Goal: Information Seeking & Learning: Learn about a topic

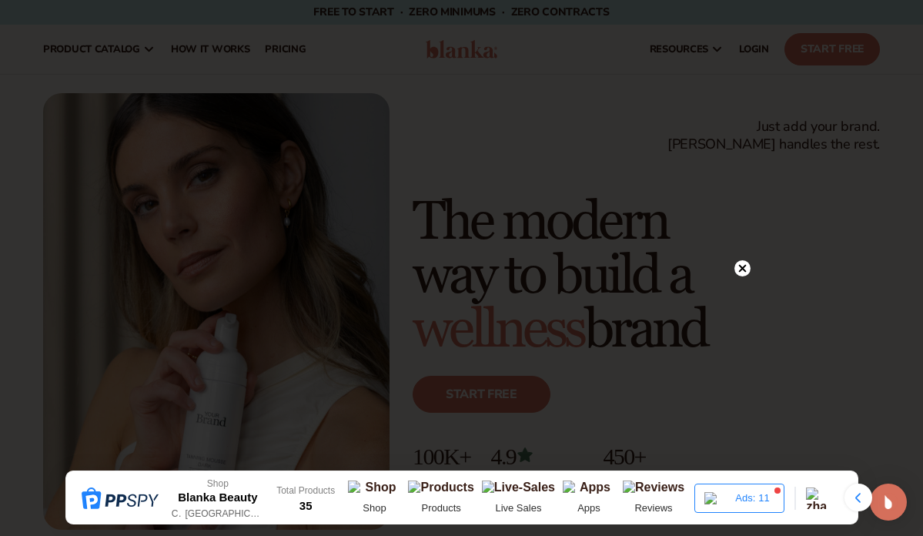
scroll to position [22, 0]
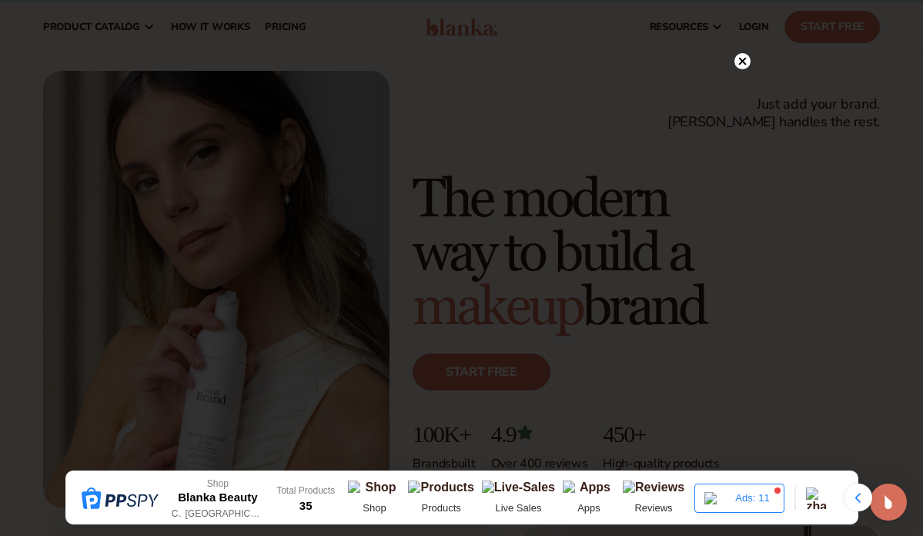
click at [743, 65] on circle at bounding box center [743, 61] width 16 height 16
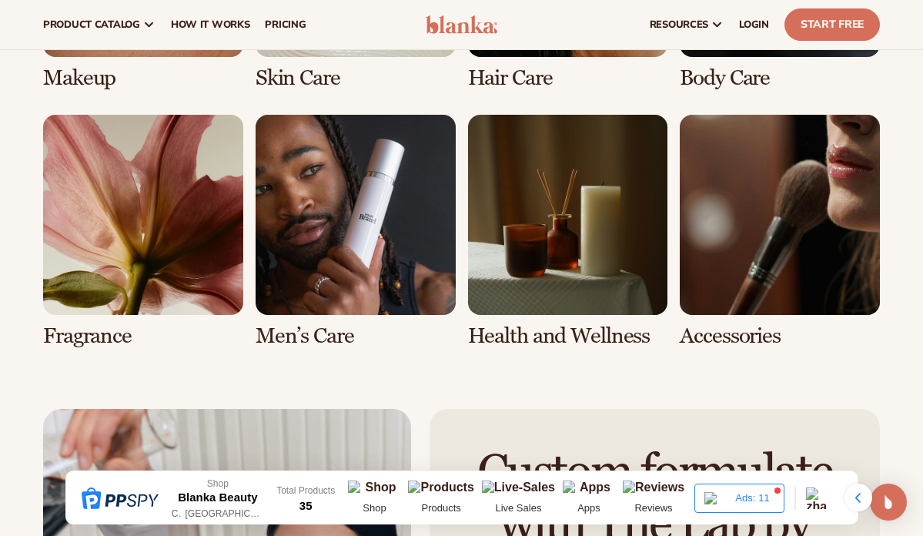
scroll to position [2769, 0]
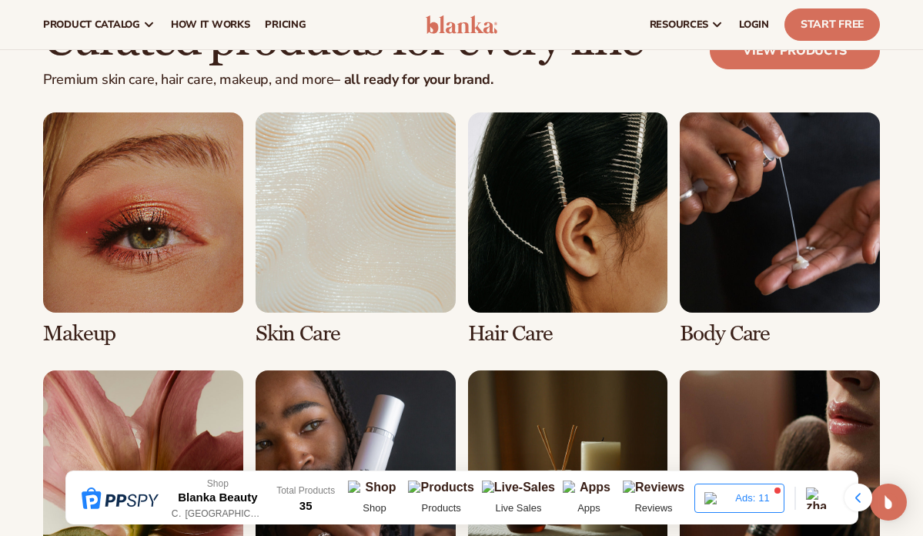
click at [179, 157] on link "1 / 8" at bounding box center [143, 228] width 200 height 233
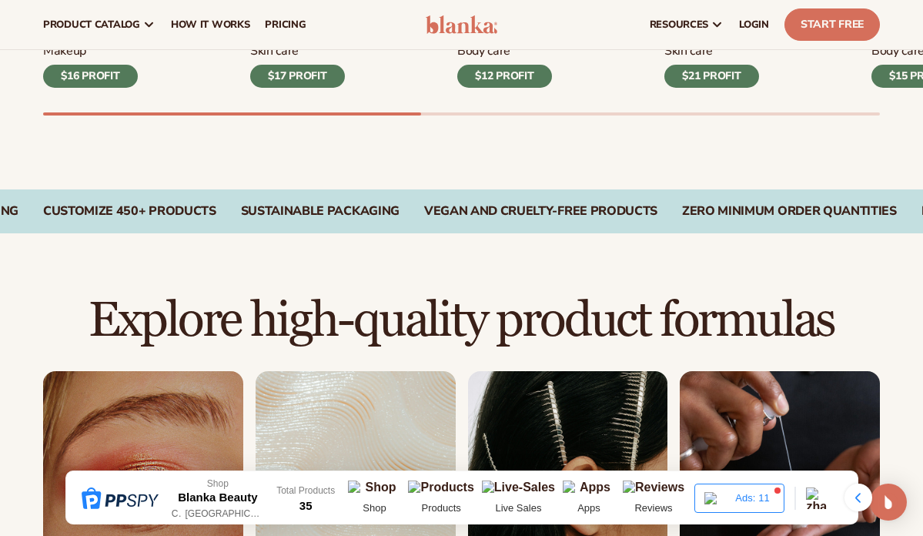
scroll to position [470, 0]
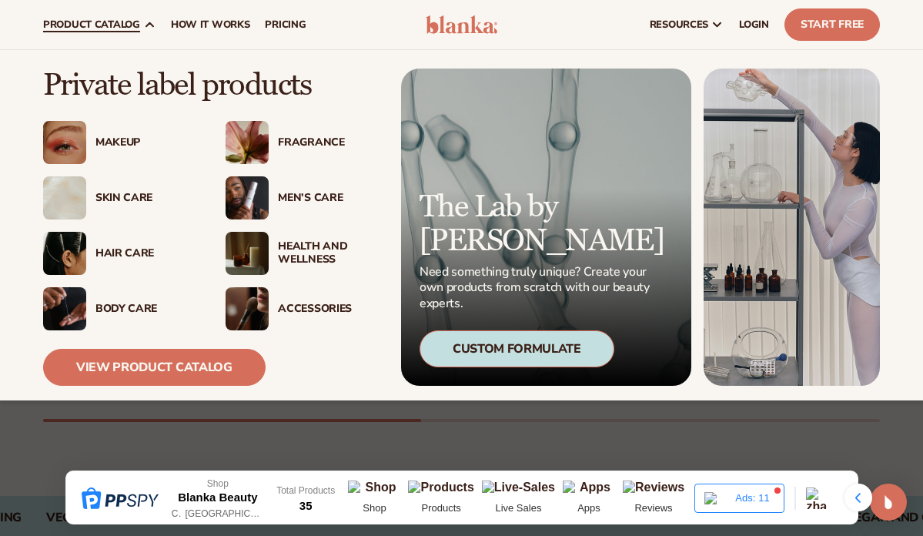
click at [126, 199] on div "Skin Care" at bounding box center [144, 198] width 99 height 13
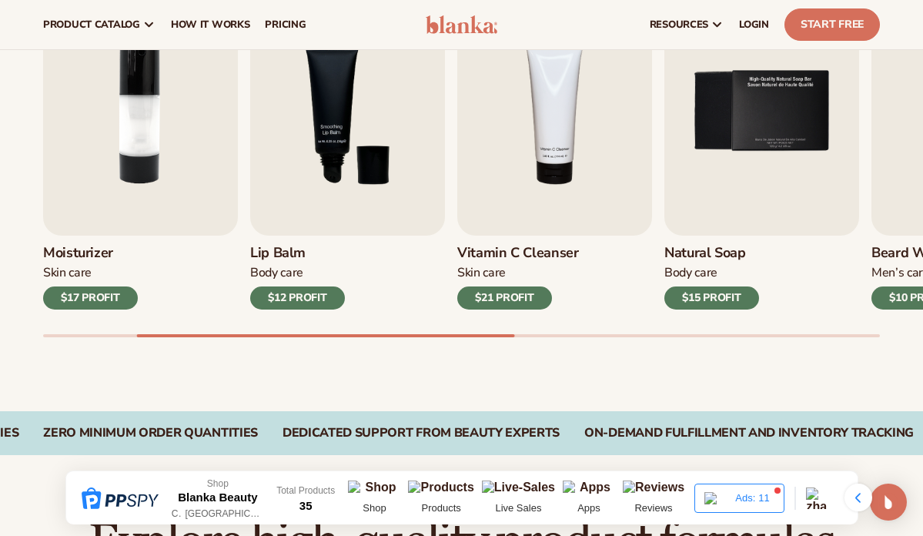
scroll to position [494, 0]
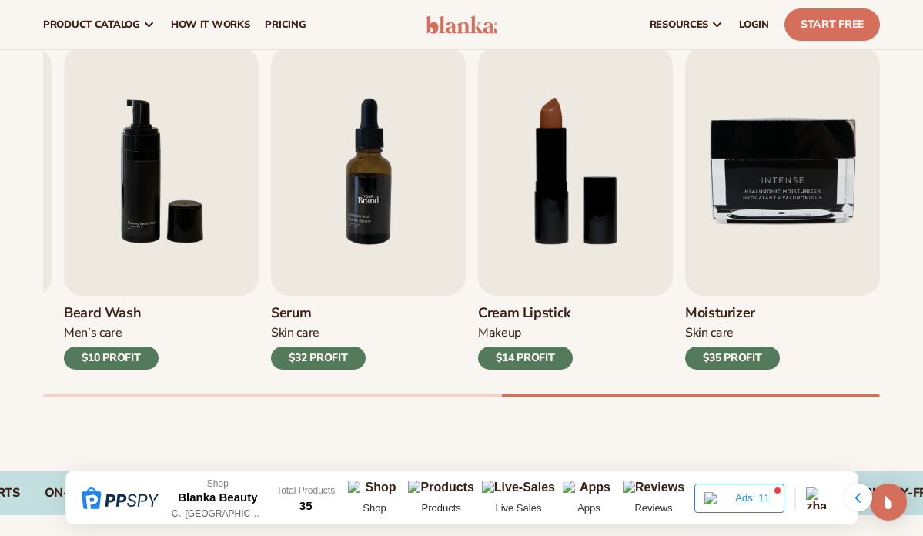
click at [388, 199] on img "7 / 9" at bounding box center [368, 171] width 195 height 249
click at [327, 244] on img "7 / 9" at bounding box center [368, 171] width 195 height 249
click at [326, 363] on div "$32 PROFIT" at bounding box center [318, 357] width 95 height 23
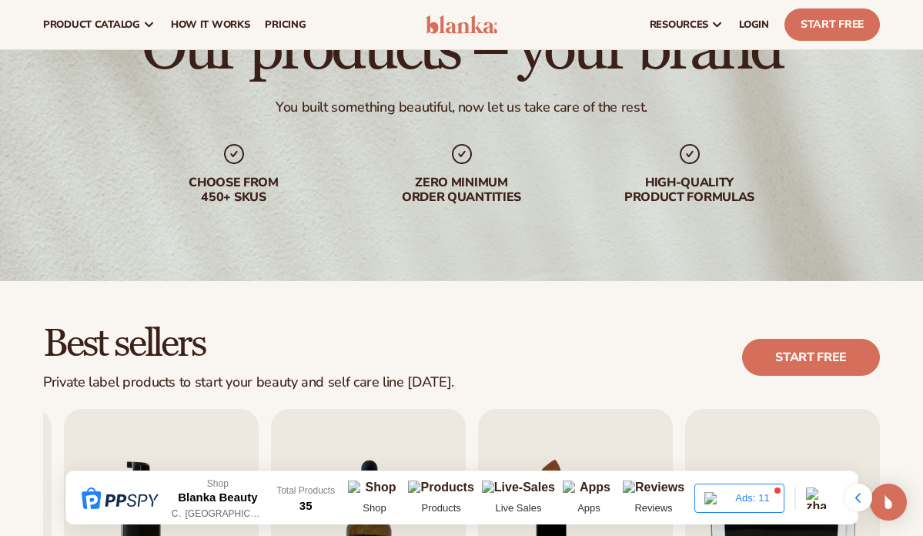
scroll to position [0, 0]
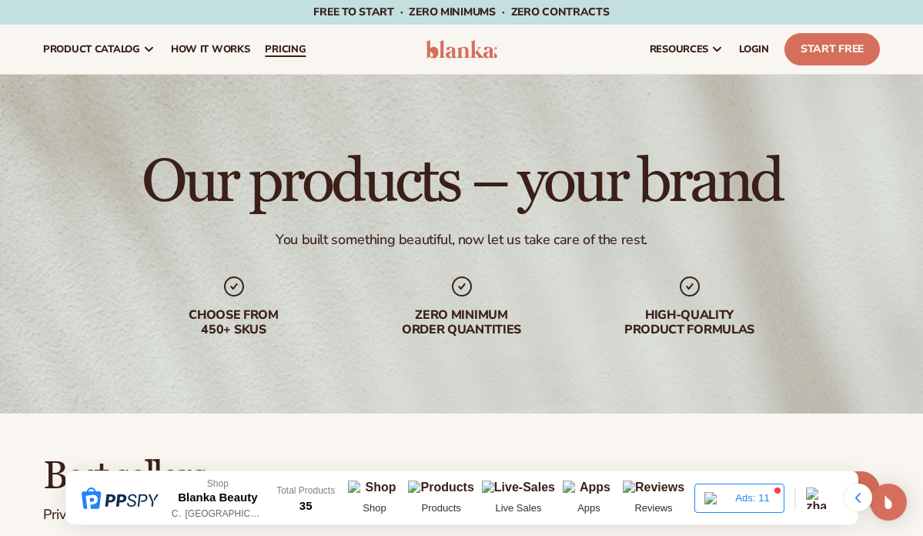
click at [286, 45] on span "pricing" at bounding box center [285, 49] width 41 height 12
